Goal: Navigation & Orientation: Find specific page/section

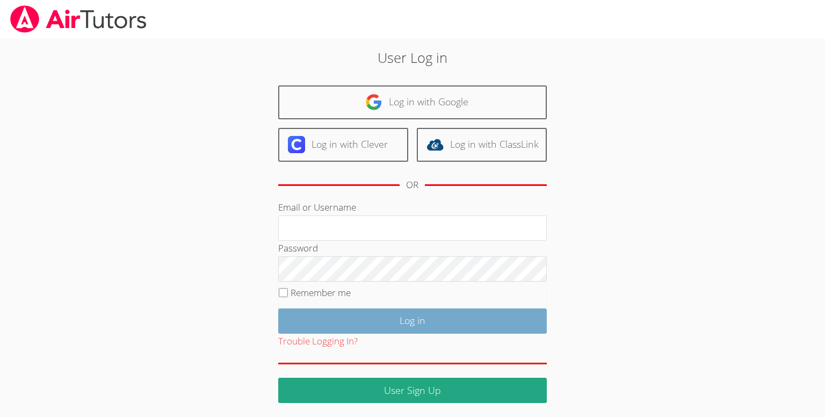
type input "[PERSON_NAME][EMAIL_ADDRESS][DOMAIN_NAME]"
click at [496, 320] on input "Log in" at bounding box center [412, 320] width 269 height 25
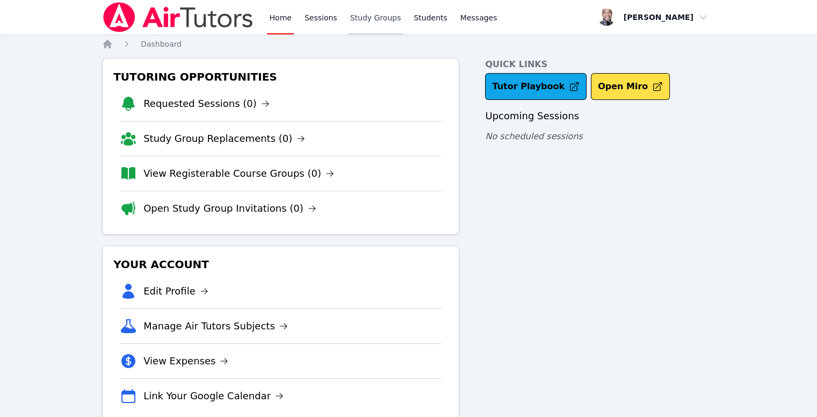
click at [368, 25] on link "Study Groups" at bounding box center [375, 17] width 55 height 34
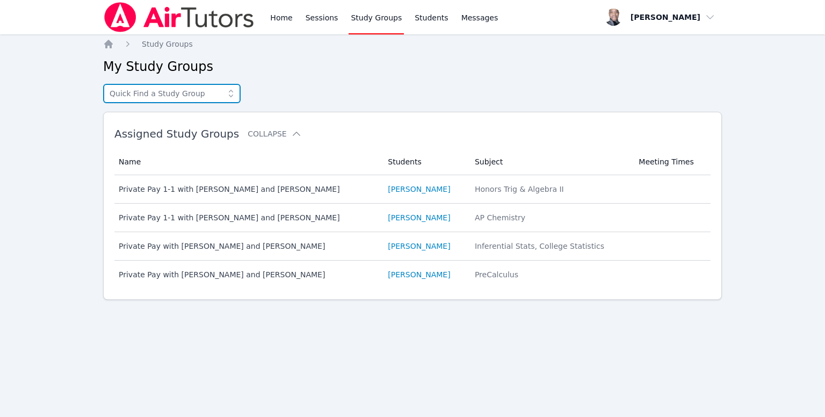
click at [186, 91] on input "text" at bounding box center [171, 93] width 137 height 19
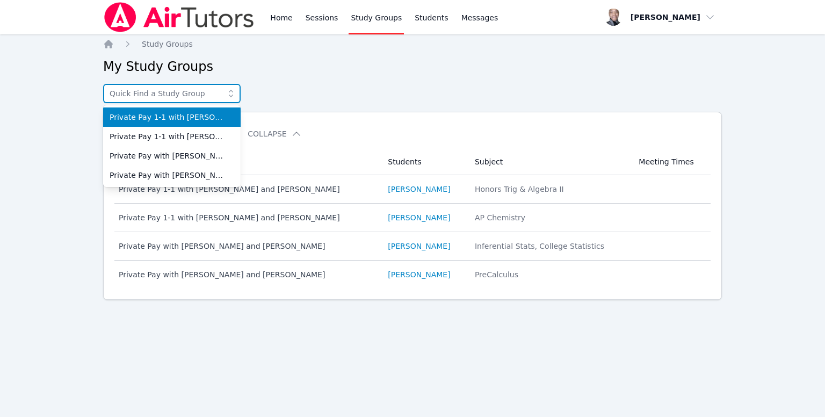
click at [186, 91] on input "text" at bounding box center [171, 93] width 137 height 19
click at [315, 19] on link "Sessions" at bounding box center [321, 17] width 37 height 34
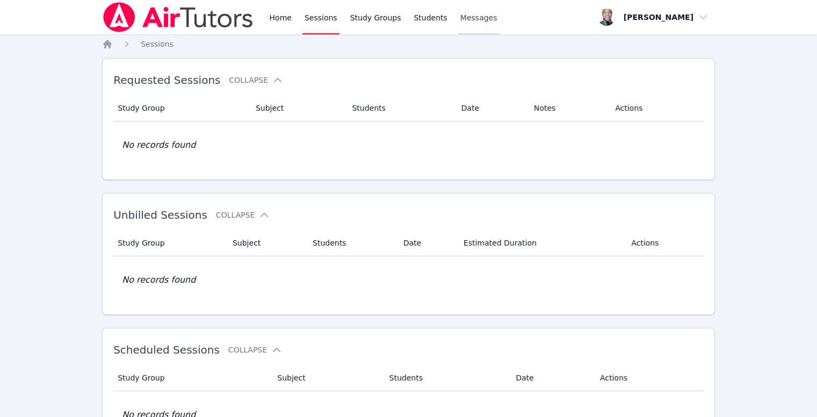
click at [481, 19] on link "Messages" at bounding box center [478, 17] width 41 height 34
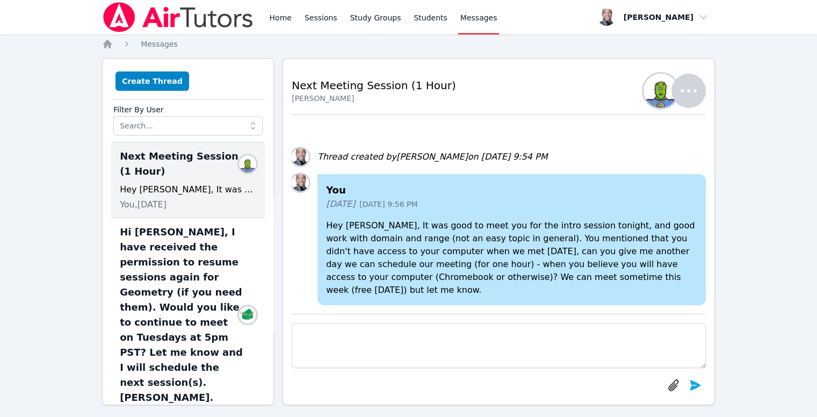
click at [265, 11] on div "Home Sessions Study Groups Students Messages" at bounding box center [300, 17] width 397 height 34
click at [278, 20] on link "Home" at bounding box center [280, 17] width 26 height 34
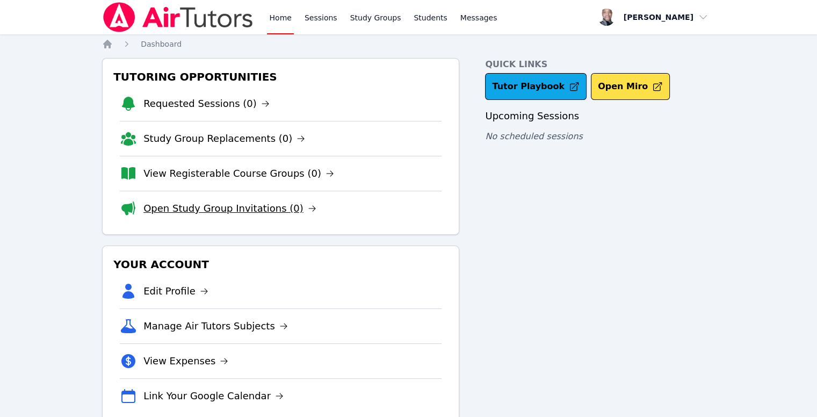
click at [278, 206] on link "Open Study Group Invitations (0)" at bounding box center [229, 208] width 173 height 15
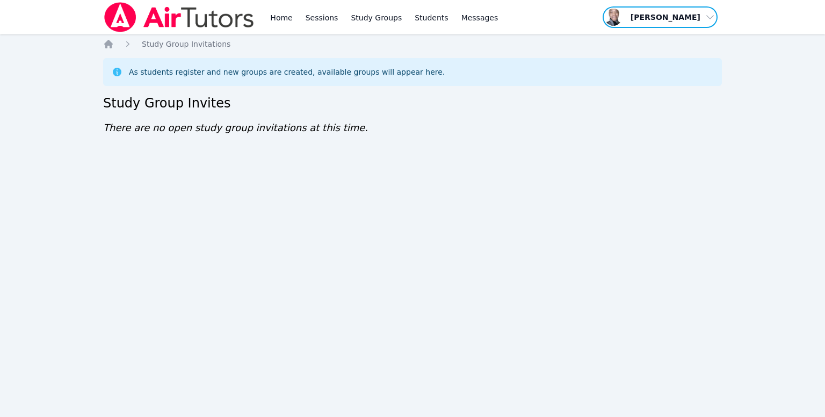
click at [706, 15] on span "button" at bounding box center [660, 17] width 117 height 24
click at [703, 16] on span "button" at bounding box center [660, 17] width 117 height 24
